Goal: Find contact information: Find contact information

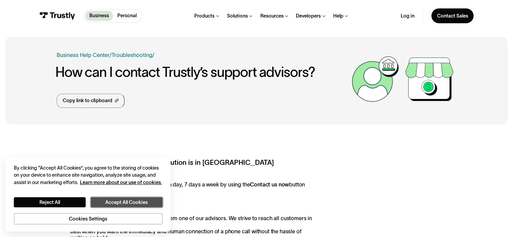
click at [106, 202] on button "Accept All Cookies" at bounding box center [127, 202] width 72 height 10
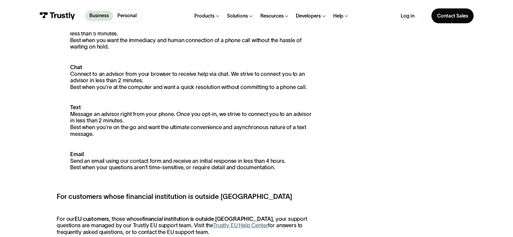
scroll to position [303, 0]
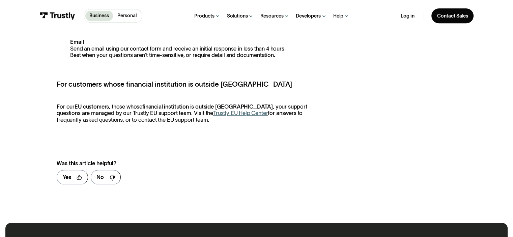
click at [216, 116] on link "Trustly EU Help Center" at bounding box center [240, 113] width 55 height 6
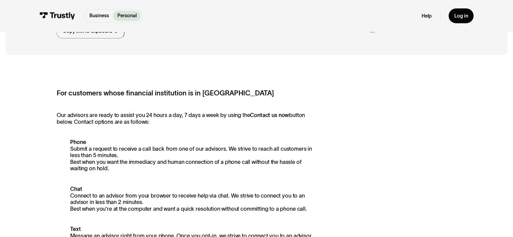
scroll to position [67, 0]
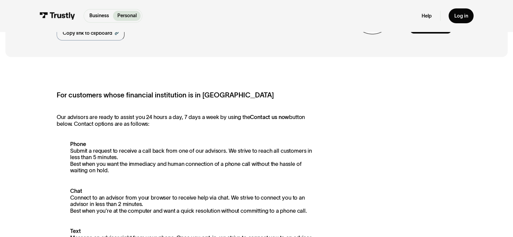
click at [76, 191] on strong "Chat" at bounding box center [76, 191] width 12 height 6
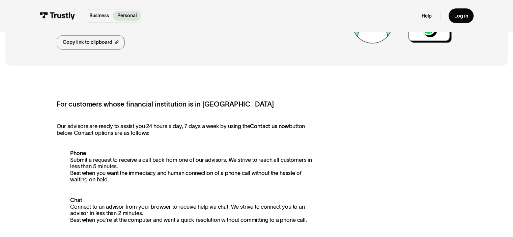
scroll to position [0, 0]
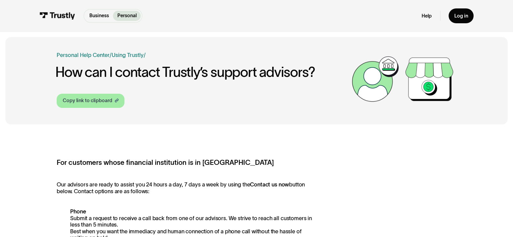
click at [103, 100] on div "Copy link to clipboard" at bounding box center [88, 100] width 50 height 7
click at [97, 57] on link "Personal Help Center" at bounding box center [83, 55] width 53 height 8
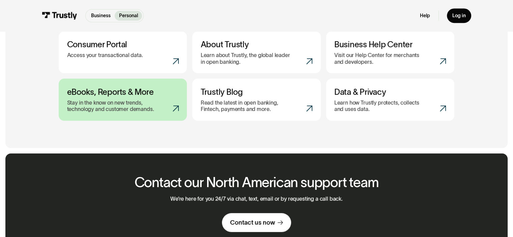
scroll to position [303, 0]
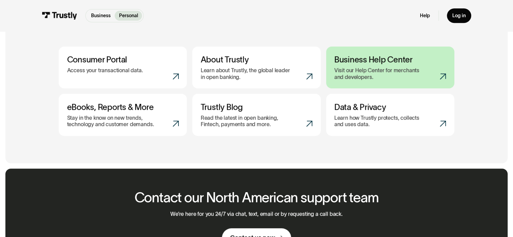
click at [362, 77] on p "Visit our Help Center for merchants and developers." at bounding box center [379, 73] width 91 height 13
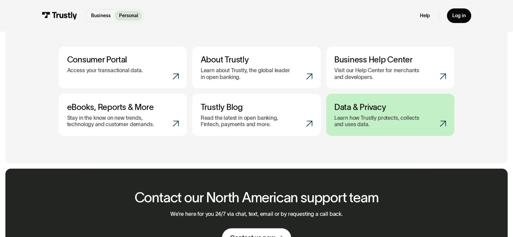
click at [368, 114] on link "Data & Privacy Learn how Trustly protects, collects and uses data." at bounding box center [390, 115] width 128 height 42
